Goal: Information Seeking & Learning: Learn about a topic

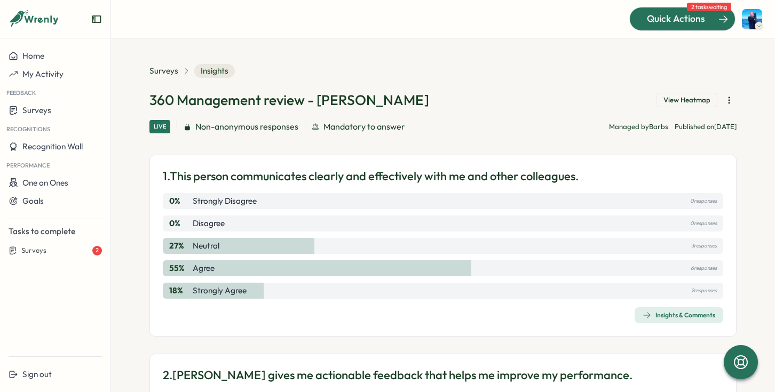
click at [670, 21] on span "Quick Actions" at bounding box center [676, 19] width 58 height 14
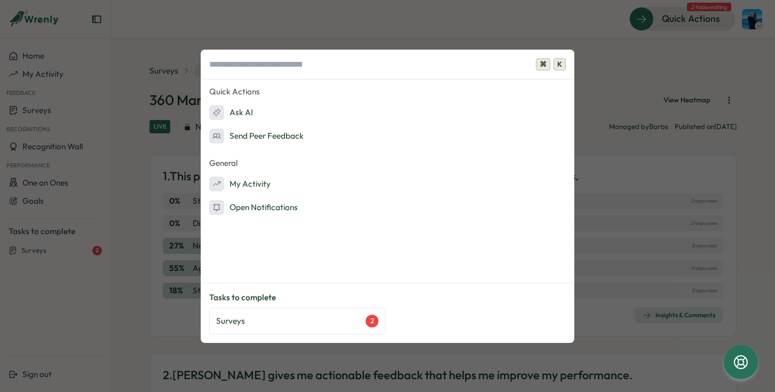
click at [675, 268] on div "⌘ K Quick Actions Ask AI Send Peer Feedback General My Activity Open Notificati…" at bounding box center [387, 196] width 775 height 392
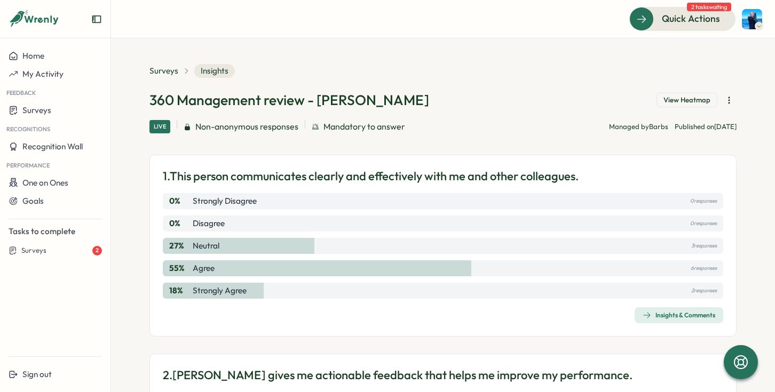
click at [680, 322] on span "Insights & Comments" at bounding box center [679, 315] width 73 height 15
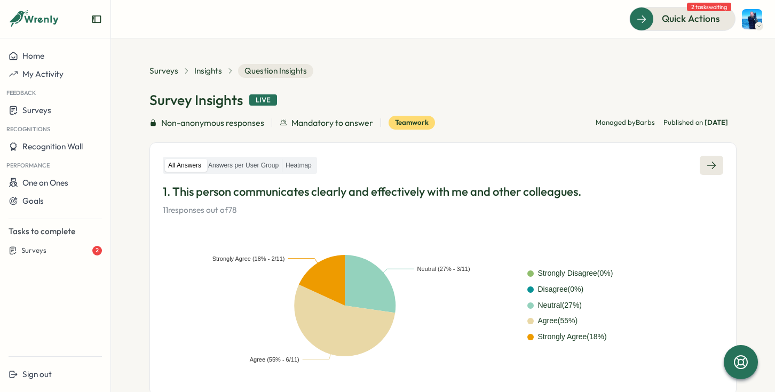
click at [710, 156] on link at bounding box center [711, 165] width 23 height 19
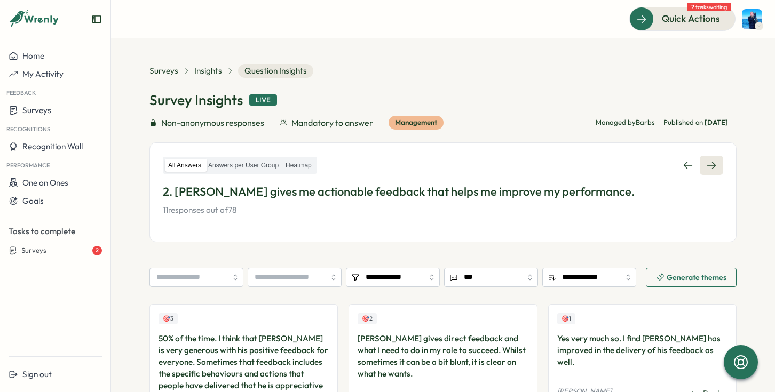
click at [715, 167] on link at bounding box center [711, 165] width 23 height 19
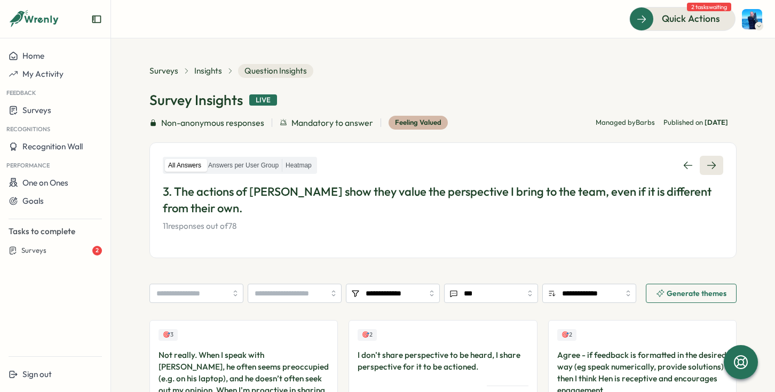
click at [720, 168] on div "All Answers Answers per User Group Heatmap 3. The actions of [PERSON_NAME] show…" at bounding box center [442, 201] width 587 height 116
click at [716, 168] on link at bounding box center [711, 165] width 23 height 19
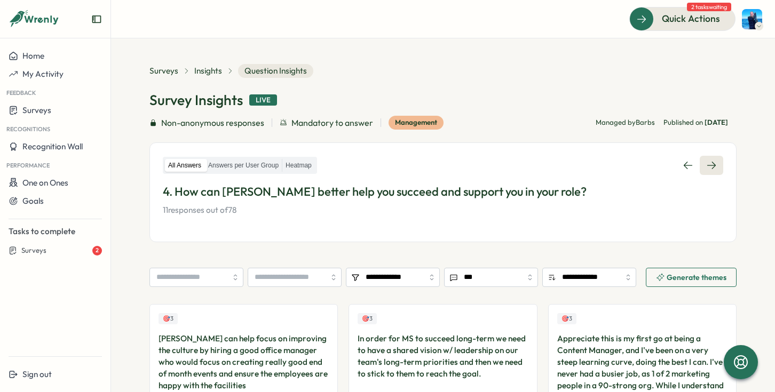
click at [712, 161] on icon at bounding box center [711, 165] width 11 height 11
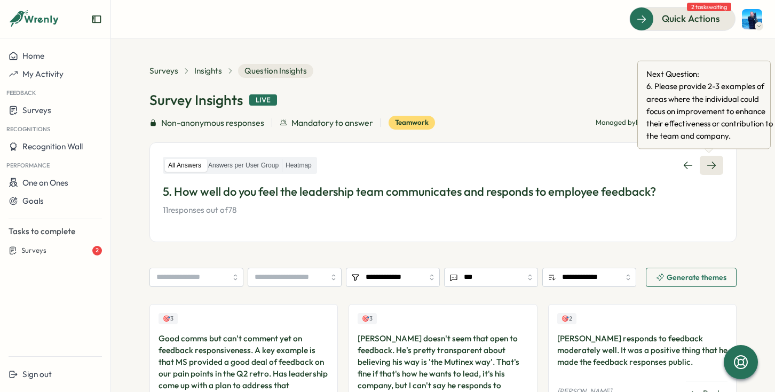
click at [711, 162] on icon at bounding box center [711, 165] width 11 height 11
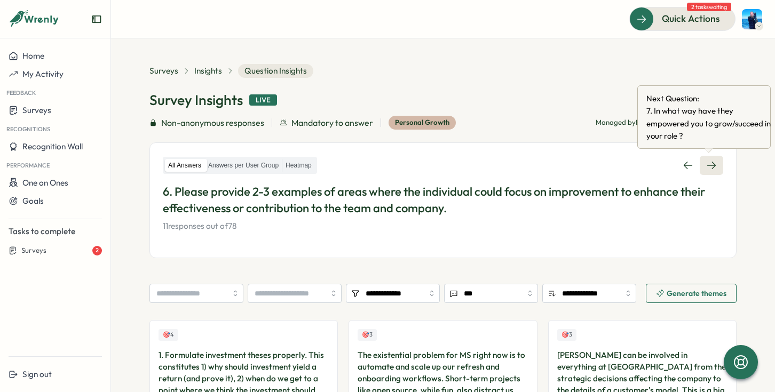
click at [713, 168] on icon at bounding box center [711, 165] width 11 height 11
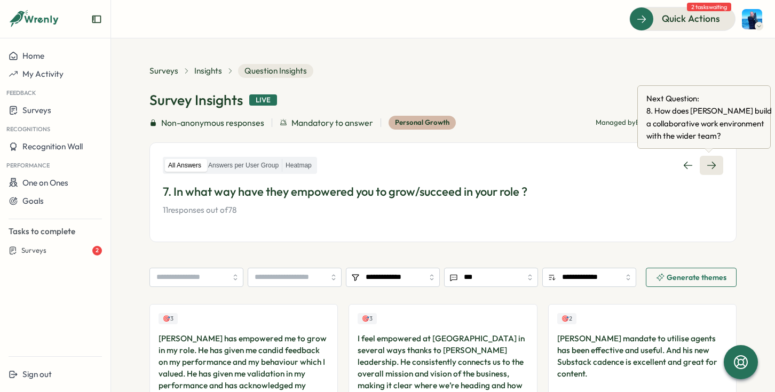
click at [706, 160] on icon at bounding box center [711, 165] width 11 height 11
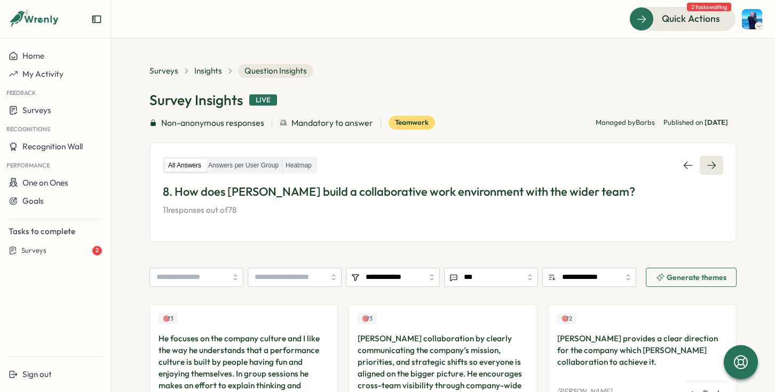
click at [716, 172] on link at bounding box center [711, 165] width 23 height 19
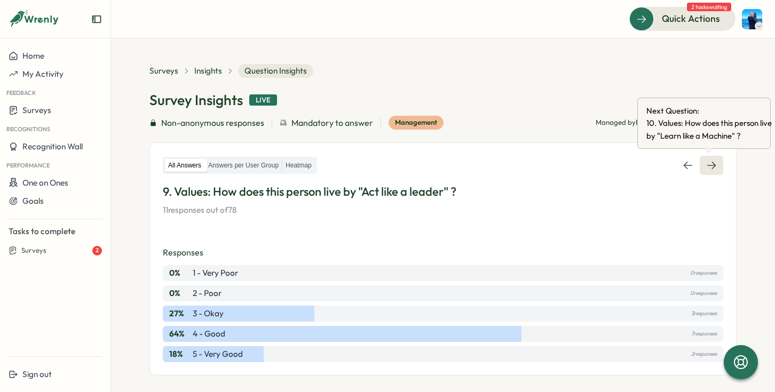
click at [715, 168] on link at bounding box center [711, 165] width 23 height 19
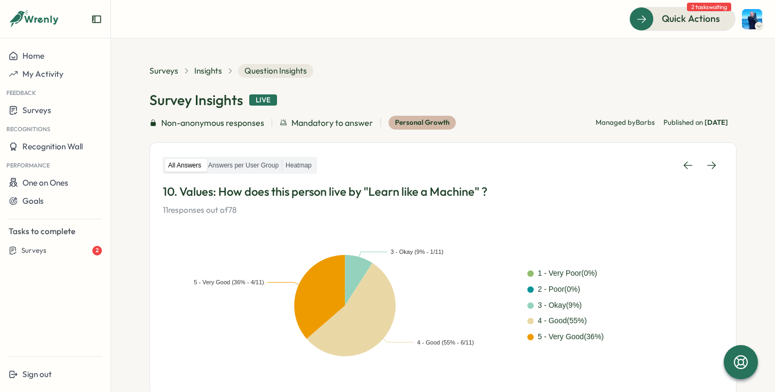
click at [190, 73] on div "Surveys Insights Question Insights" at bounding box center [231, 71] width 164 height 14
click at [210, 70] on span "Insights" at bounding box center [208, 71] width 28 height 12
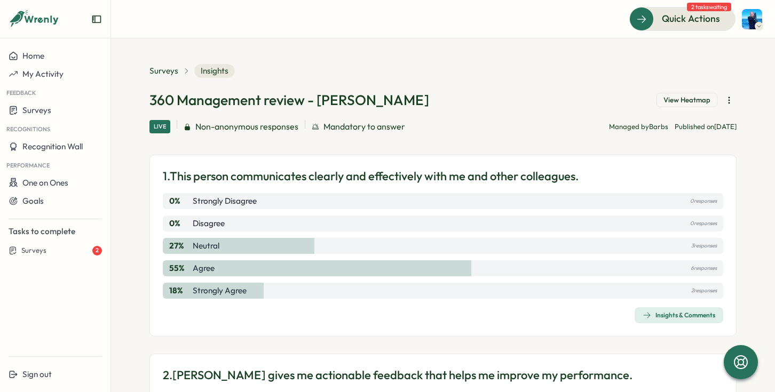
scroll to position [32, 0]
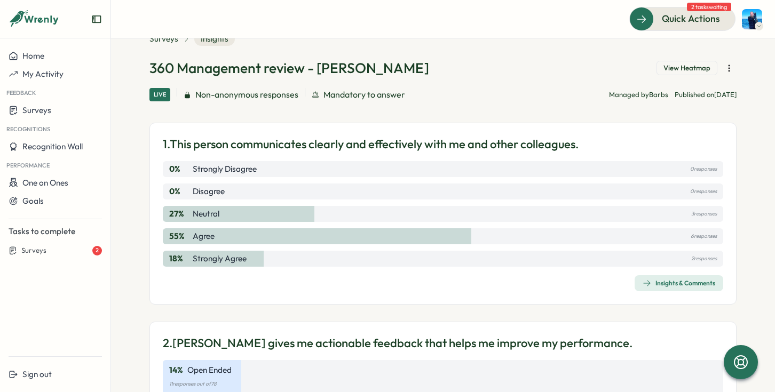
click at [697, 67] on span "View Heatmap" at bounding box center [687, 69] width 47 height 10
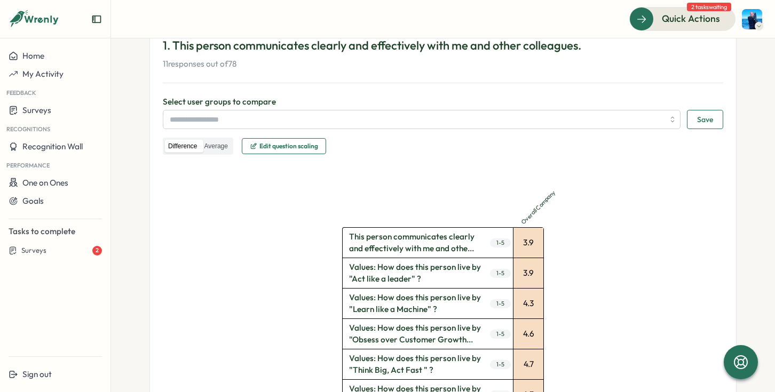
scroll to position [97, 0]
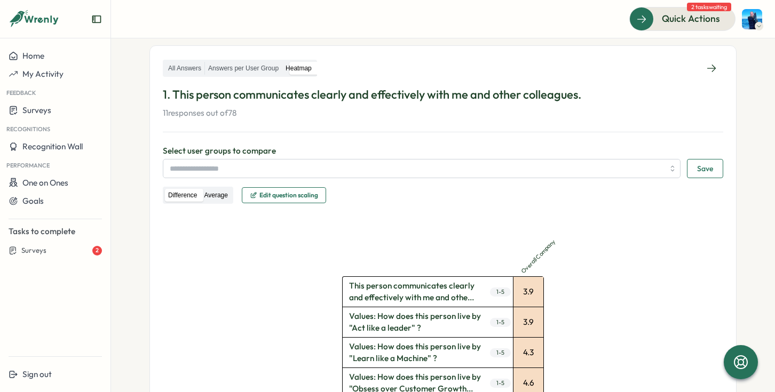
click at [203, 196] on label "Average" at bounding box center [216, 195] width 30 height 13
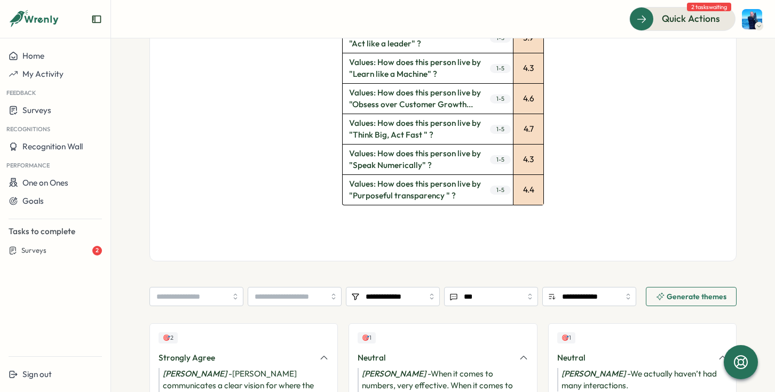
scroll to position [668, 0]
